Goal: Transaction & Acquisition: Purchase product/service

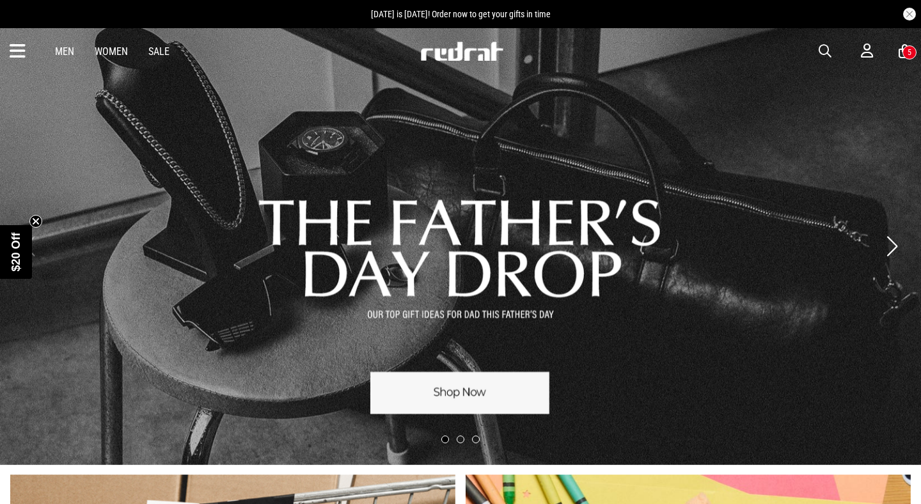
click at [823, 45] on span "button" at bounding box center [824, 50] width 13 height 15
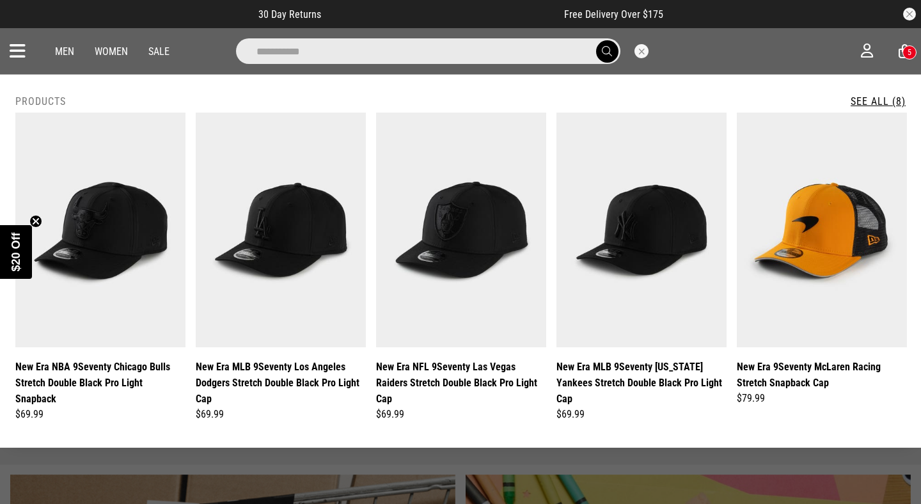
type input "**********"
click at [596, 40] on button "submit" at bounding box center [607, 51] width 22 height 22
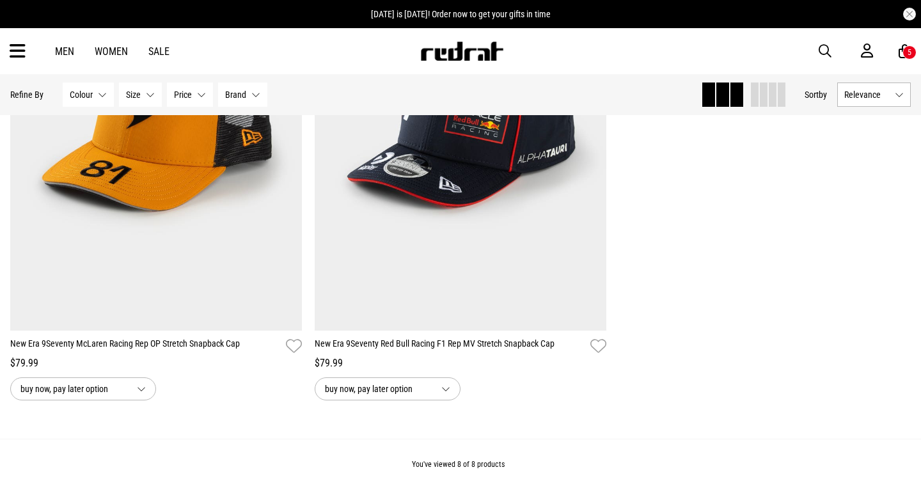
scroll to position [1293, 0]
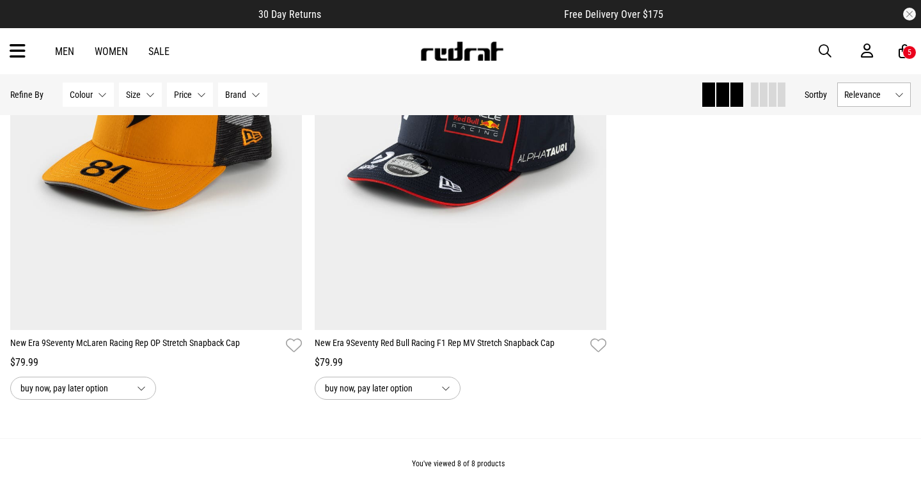
click at [827, 53] on span "button" at bounding box center [824, 50] width 13 height 15
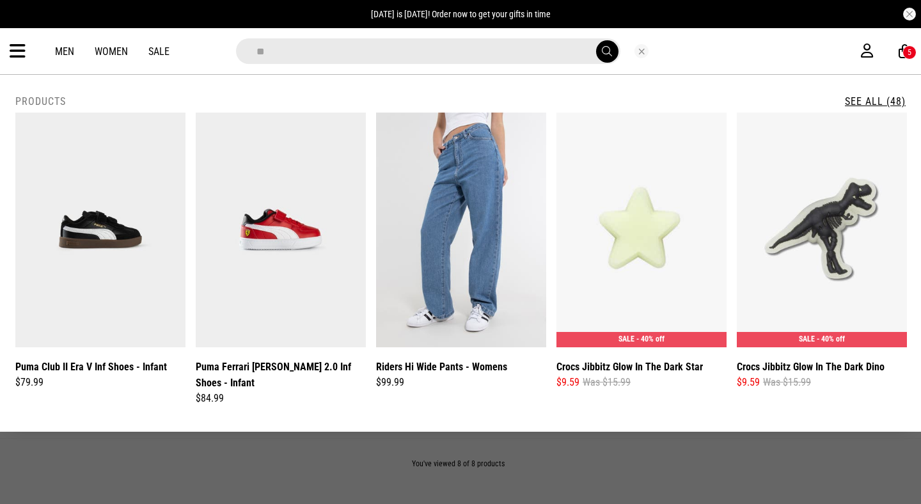
type input "*"
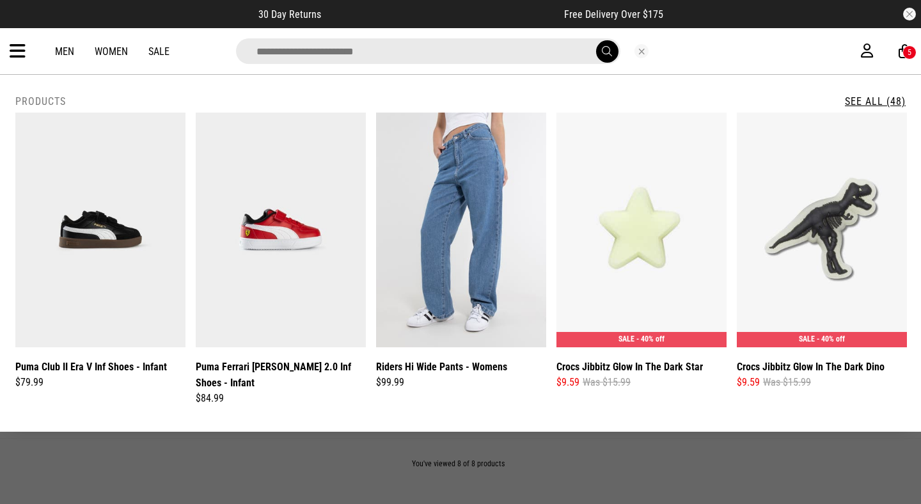
click at [23, 55] on icon at bounding box center [18, 51] width 16 height 21
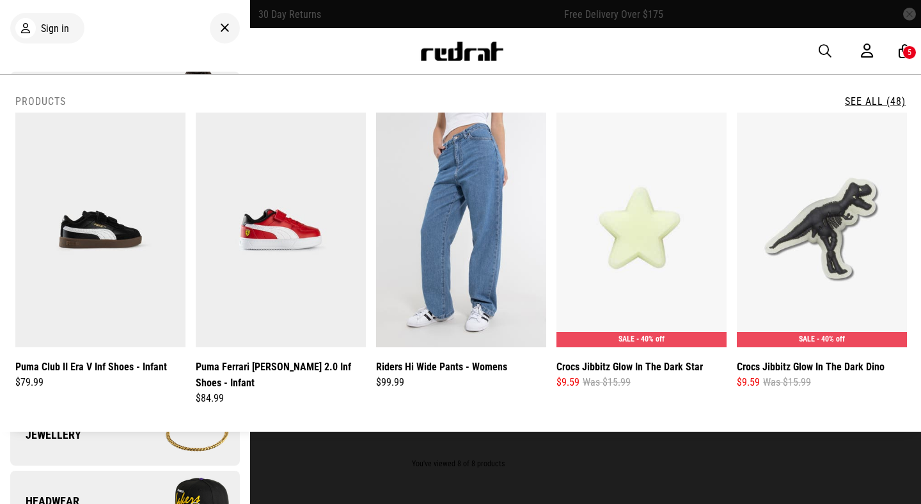
click at [478, 56] on img at bounding box center [461, 51] width 84 height 19
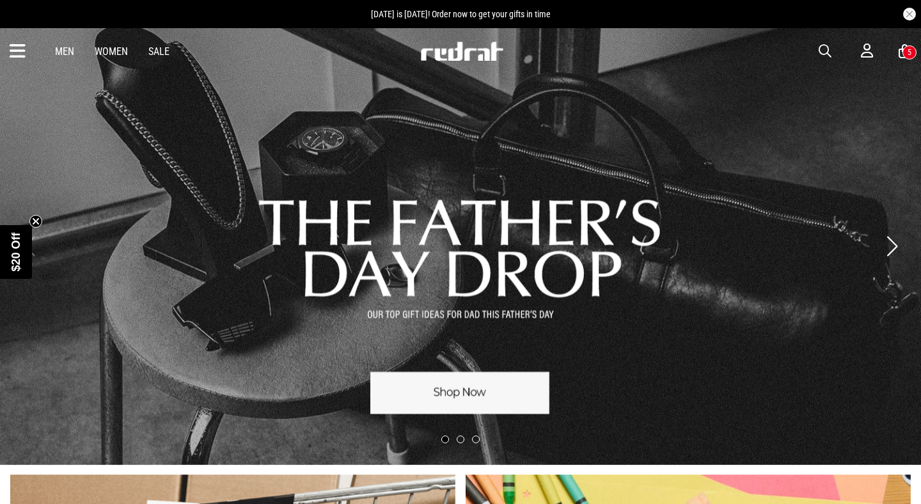
click at [15, 54] on icon at bounding box center [18, 51] width 16 height 21
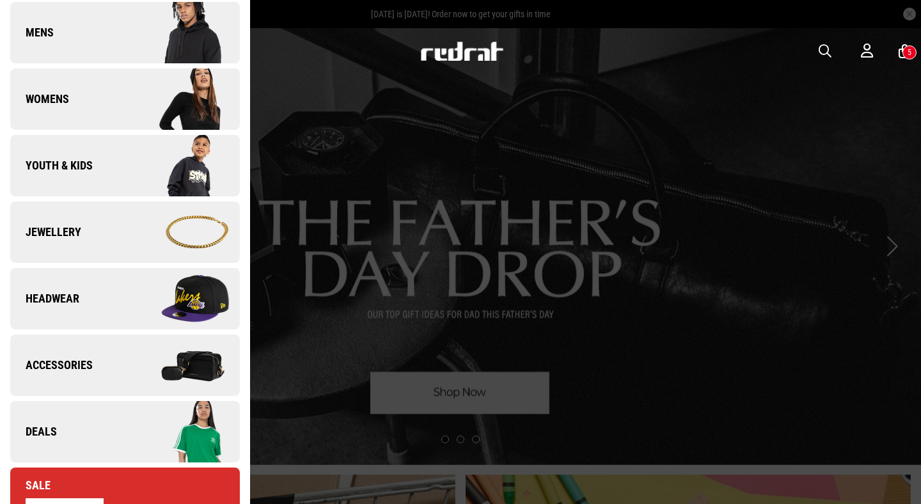
click at [78, 311] on link "Headwear" at bounding box center [125, 298] width 230 height 61
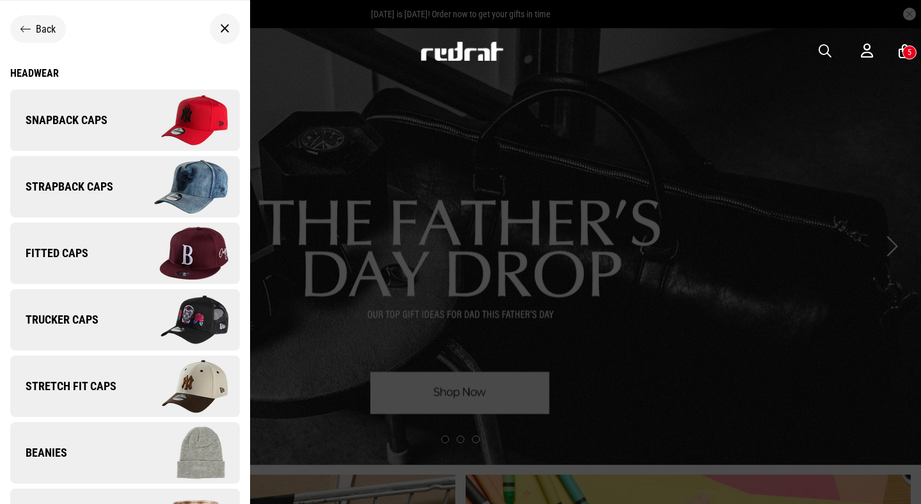
click at [45, 74] on div "Headwear" at bounding box center [125, 73] width 230 height 12
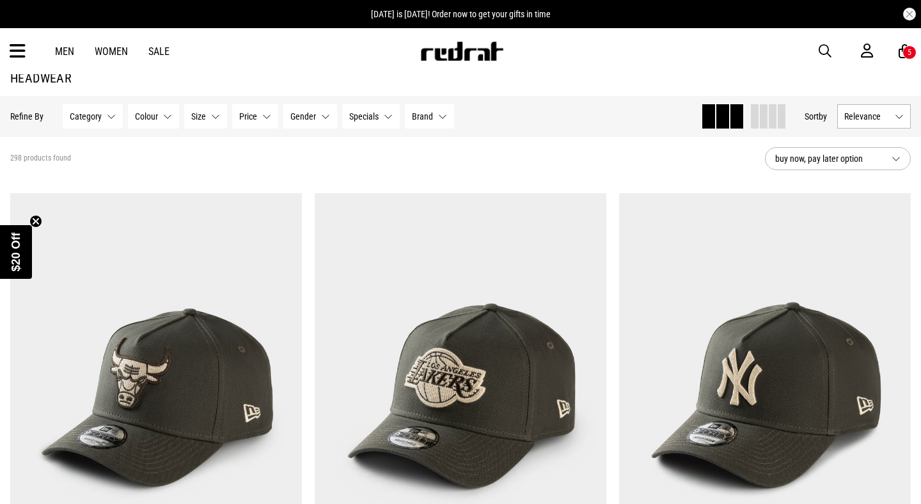
scroll to position [66, 0]
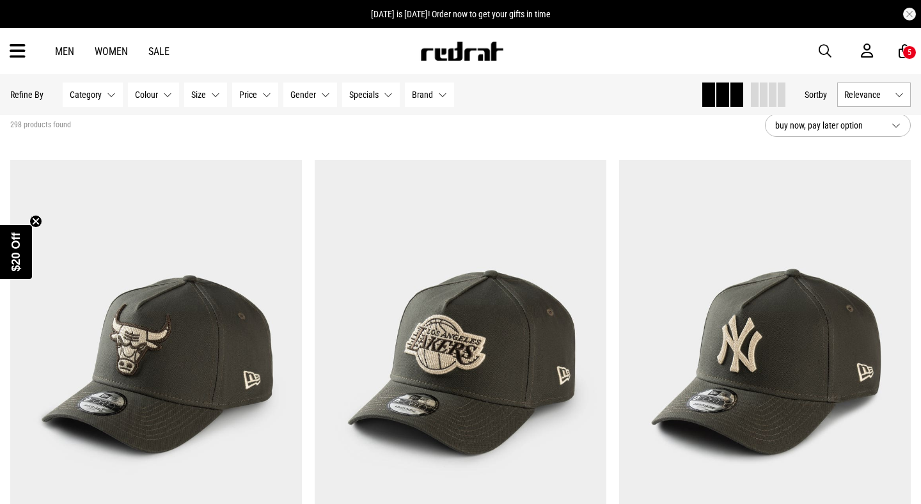
click at [857, 95] on span "Relevance" at bounding box center [866, 95] width 45 height 10
click at [852, 118] on li "Newest" at bounding box center [874, 118] width 72 height 23
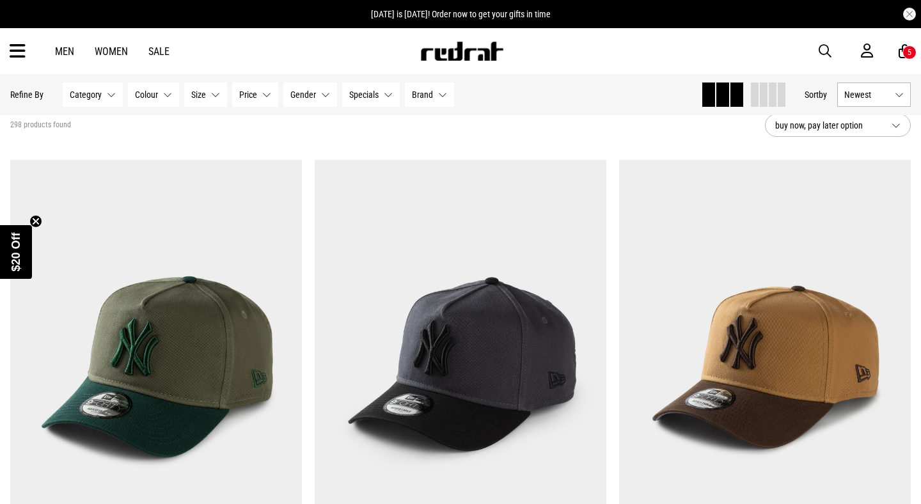
click at [752, 98] on span at bounding box center [755, 94] width 8 height 24
